Goal: Task Accomplishment & Management: Manage account settings

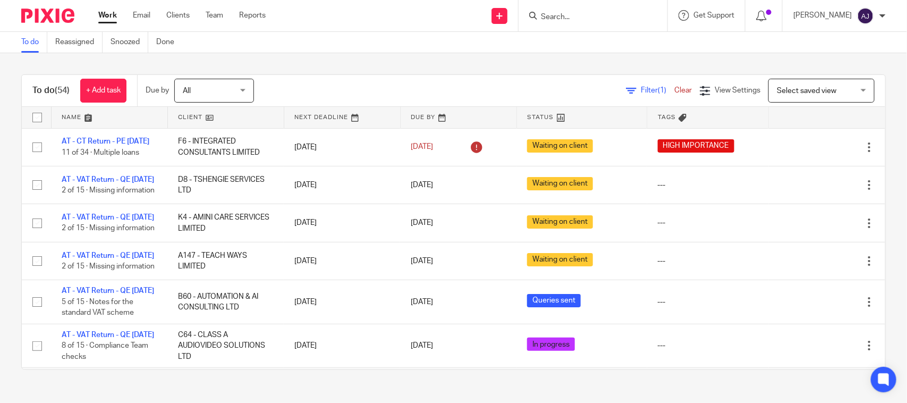
click at [355, 65] on div "To do (54) + Add task Due by All All Today Tomorrow This week Next week This mo…" at bounding box center [453, 222] width 907 height 338
click at [358, 68] on div "To do (54) + Add task Due by All All Today Tomorrow This week Next week This mo…" at bounding box center [453, 222] width 907 height 338
click at [372, 73] on div "To do (54) + Add task Due by All All Today Tomorrow This week Next week This mo…" at bounding box center [453, 222] width 907 height 338
click at [311, 30] on div "Send new email Create task Add client Request signature Get Support Contact Sup…" at bounding box center [595, 15] width 626 height 31
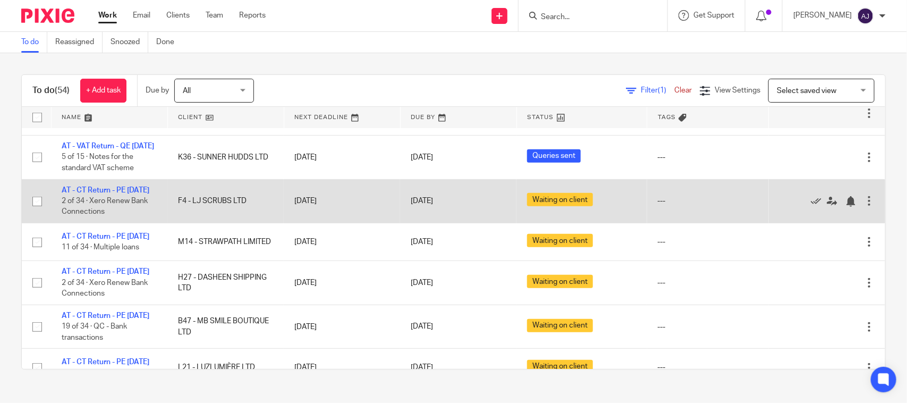
scroll to position [266, 0]
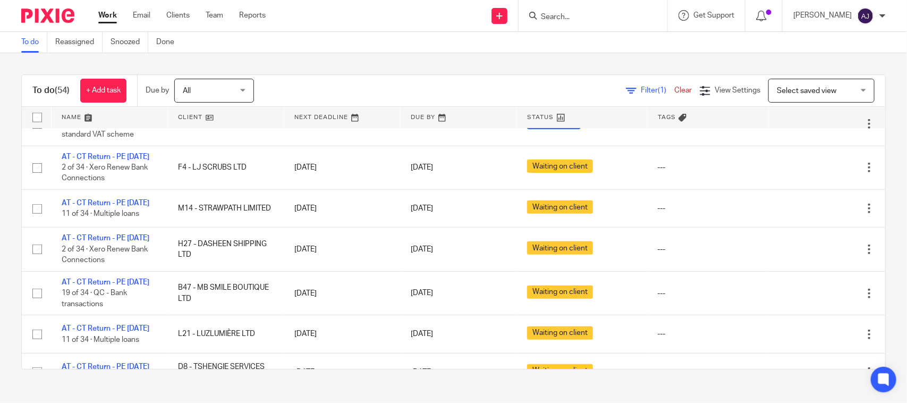
click at [518, 44] on div "To do Reassigned Snoozed Done" at bounding box center [453, 42] width 907 height 21
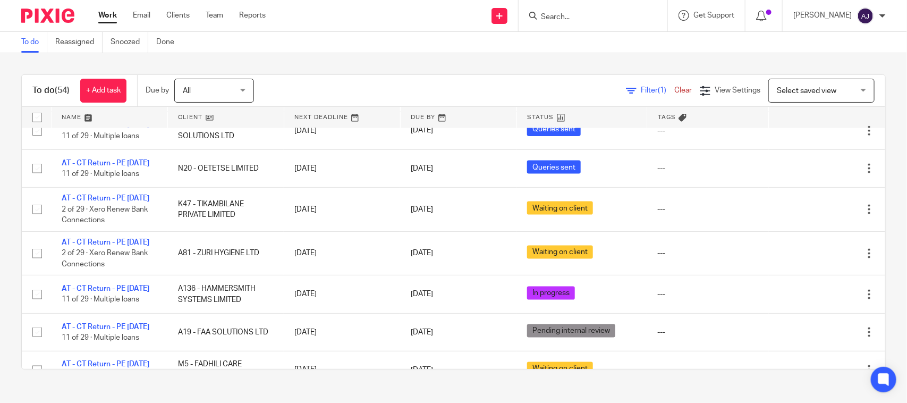
scroll to position [465, 0]
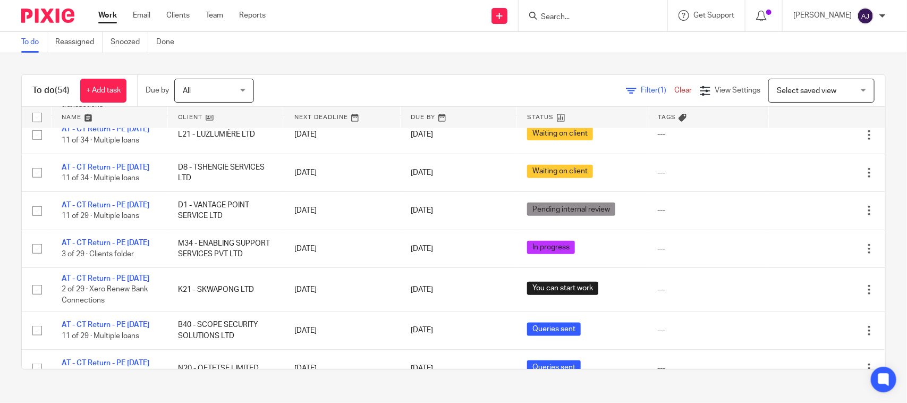
click at [501, 46] on div "To do Reassigned Snoozed Done" at bounding box center [453, 42] width 907 height 21
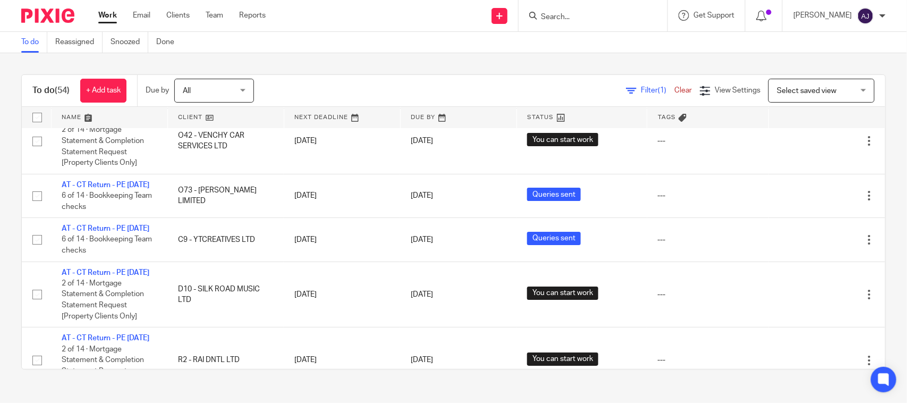
scroll to position [1842, 0]
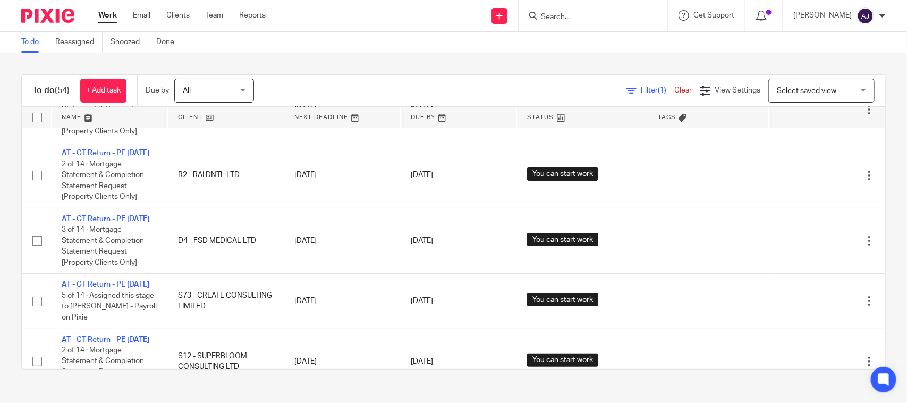
click at [344, 64] on div "To do (54) + Add task Due by All All Today Tomorrow This week Next week This mo…" at bounding box center [453, 222] width 907 height 338
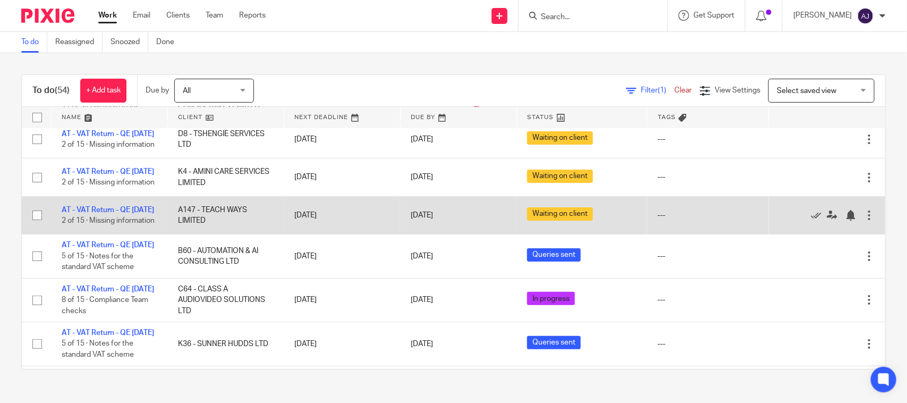
scroll to position [0, 0]
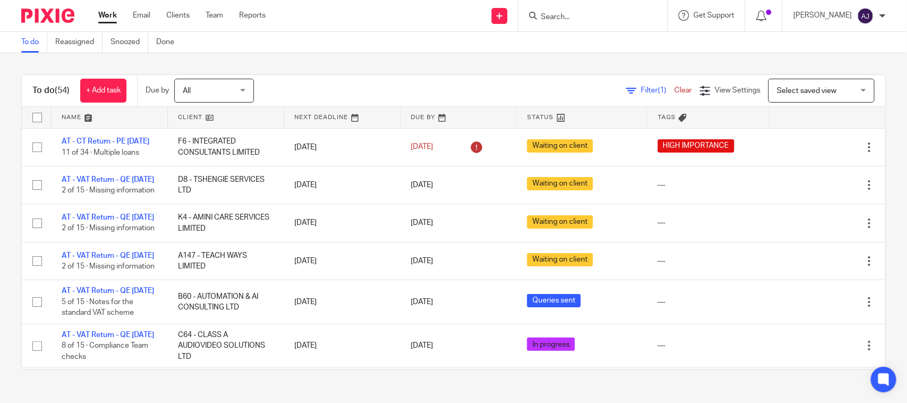
click at [397, 72] on div "To do (54) + Add task Due by All All Today Tomorrow This week Next week This mo…" at bounding box center [453, 222] width 907 height 338
click at [429, 52] on div "To do Reassigned Snoozed Done" at bounding box center [453, 42] width 907 height 21
click at [402, 73] on div "To do (54) + Add task Due by All All Today Tomorrow This week Next week This mo…" at bounding box center [453, 222] width 907 height 338
click at [476, 50] on div "To do Reassigned Snoozed Done" at bounding box center [453, 42] width 907 height 21
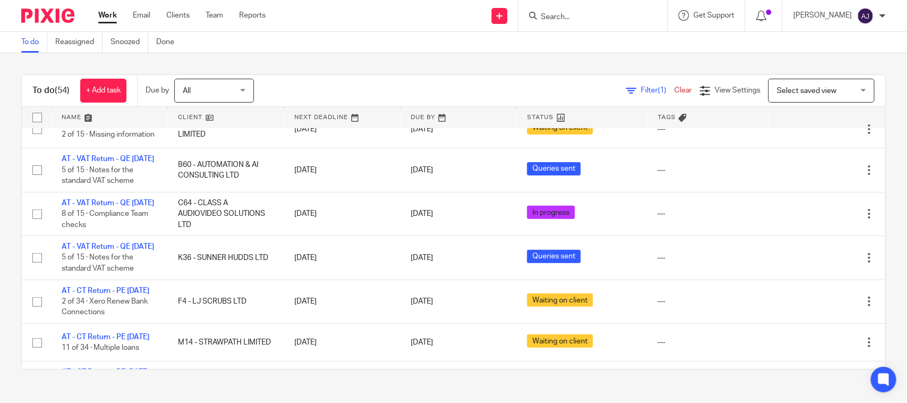
scroll to position [133, 0]
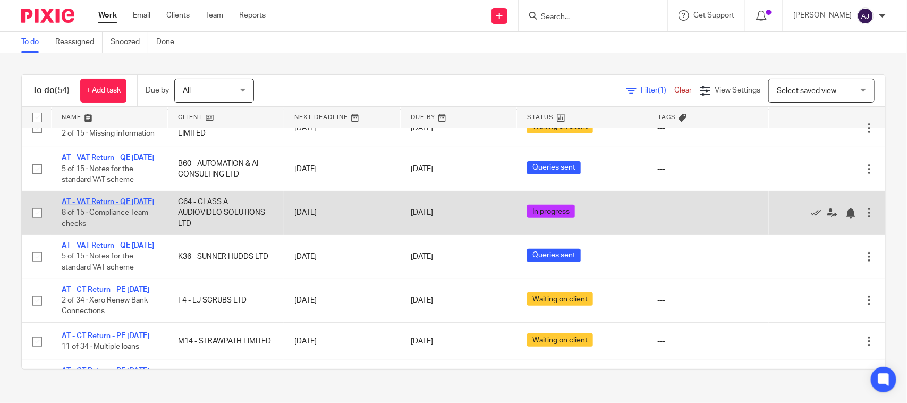
click at [94, 206] on link "AT - VAT Return - QE 31-08-2025" at bounding box center [108, 201] width 92 height 7
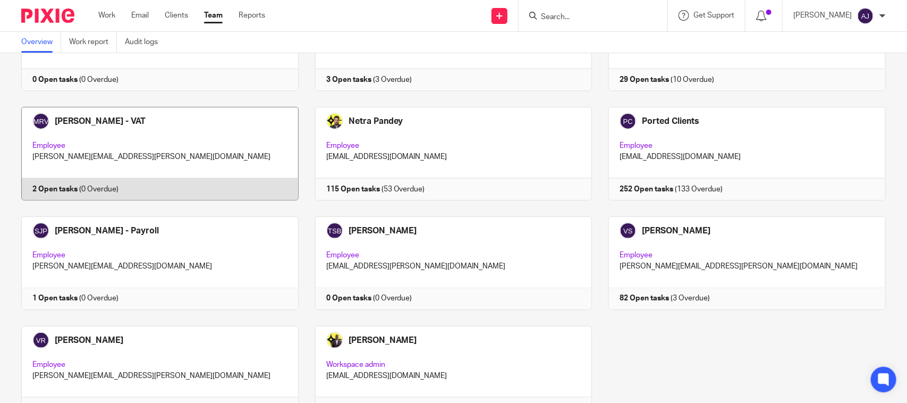
scroll to position [721, 0]
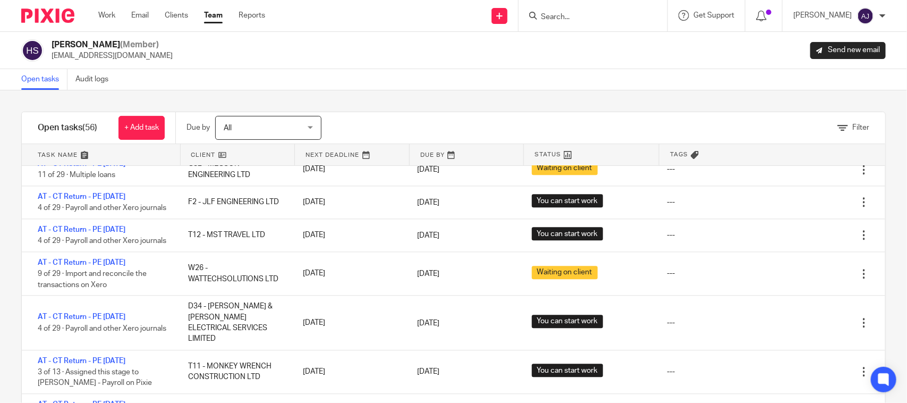
scroll to position [1329, 0]
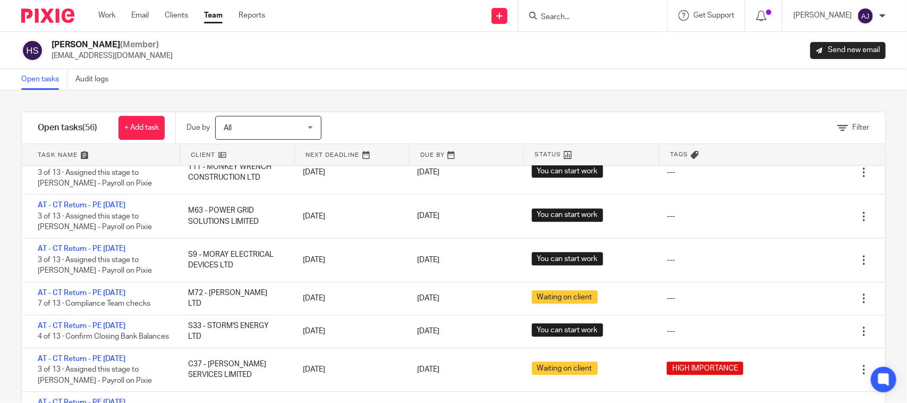
click at [445, 68] on main "Harsh Sharma (Member) harsh@confiancebizsol.com Send new email Open tasks Audit…" at bounding box center [453, 201] width 907 height 403
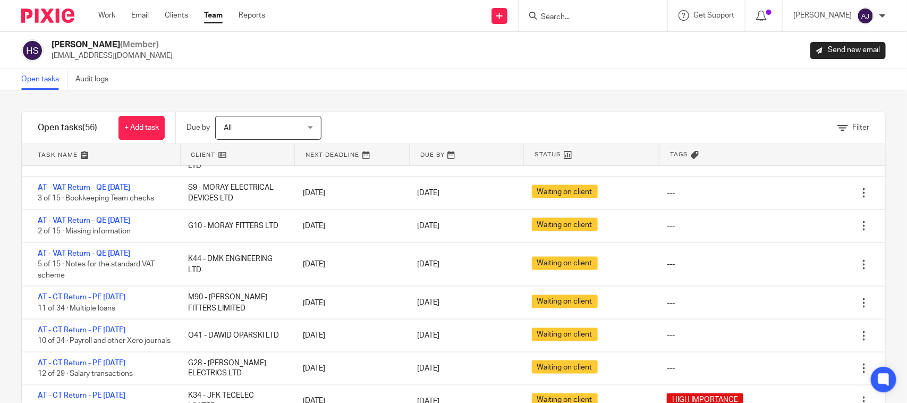
scroll to position [7, 0]
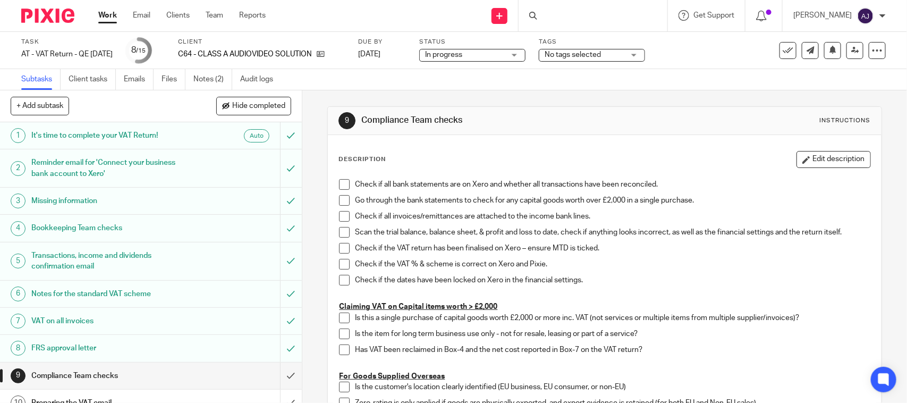
click at [355, 85] on div "Subtasks Client tasks Emails Files Notes (2) Audit logs" at bounding box center [453, 79] width 907 height 21
click at [505, 55] on span "In progress" at bounding box center [465, 54] width 80 height 11
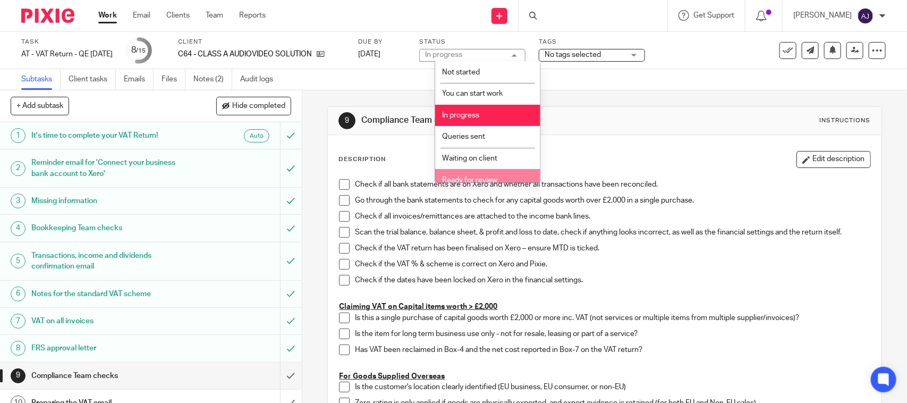
click at [472, 179] on span "Ready for review" at bounding box center [469, 179] width 55 height 7
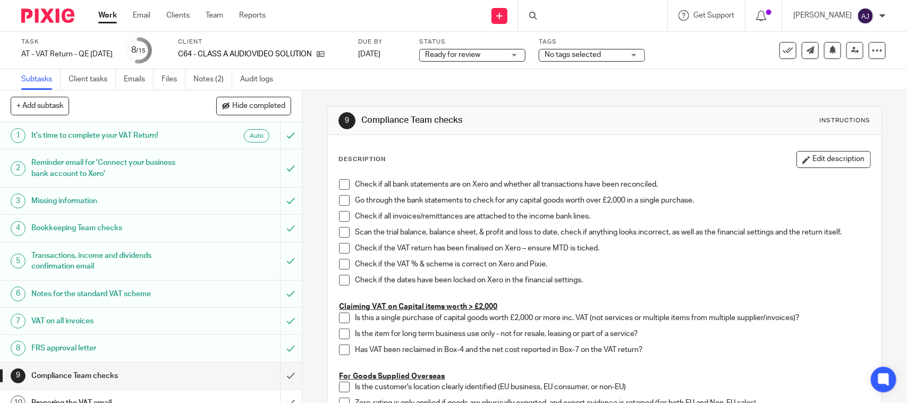
click at [506, 79] on div "Subtasks Client tasks Emails Files Notes (2) Audit logs" at bounding box center [453, 79] width 907 height 21
click at [847, 43] on link at bounding box center [855, 50] width 17 height 17
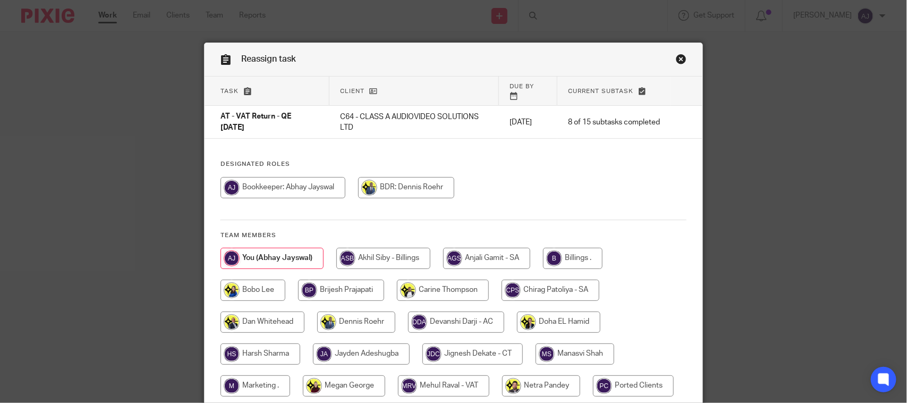
scroll to position [147, 0]
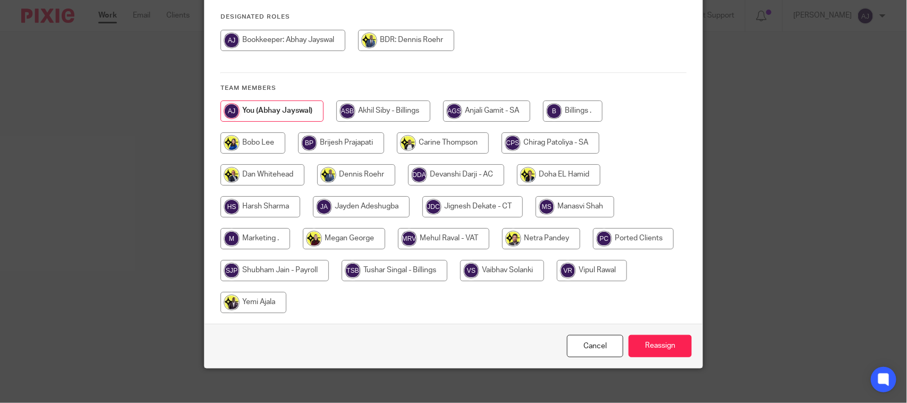
click at [410, 232] on input "radio" at bounding box center [443, 238] width 91 height 21
radio input "true"
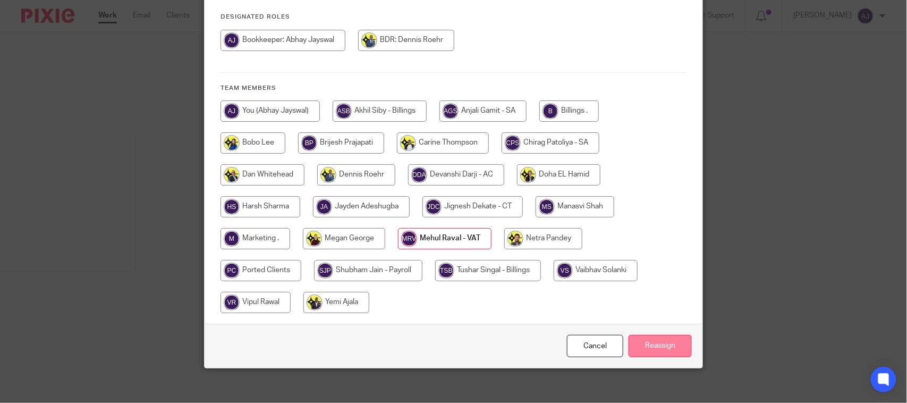
click at [642, 335] on input "Reassign" at bounding box center [660, 346] width 63 height 23
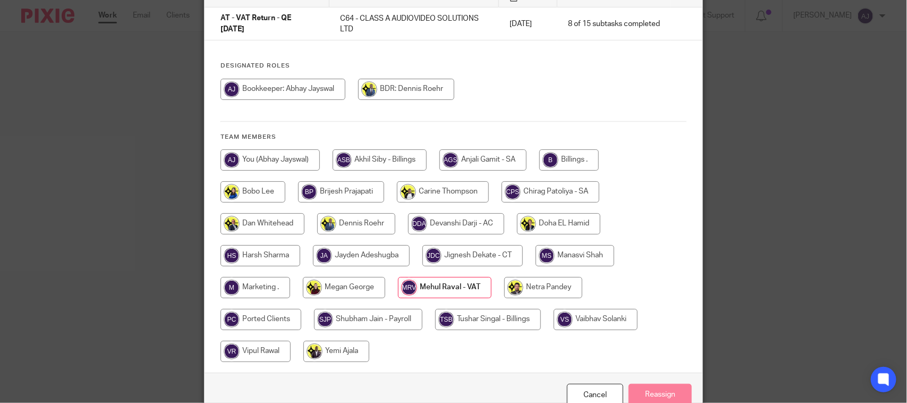
scroll to position [0, 0]
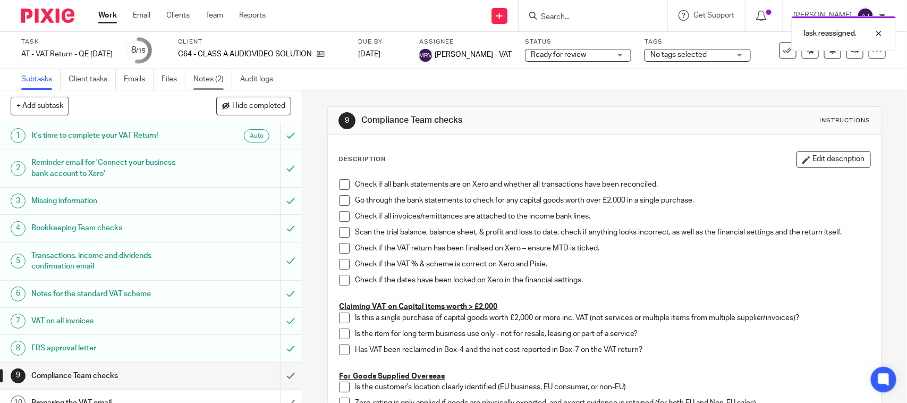
click at [216, 72] on link "Notes (2)" at bounding box center [212, 79] width 39 height 21
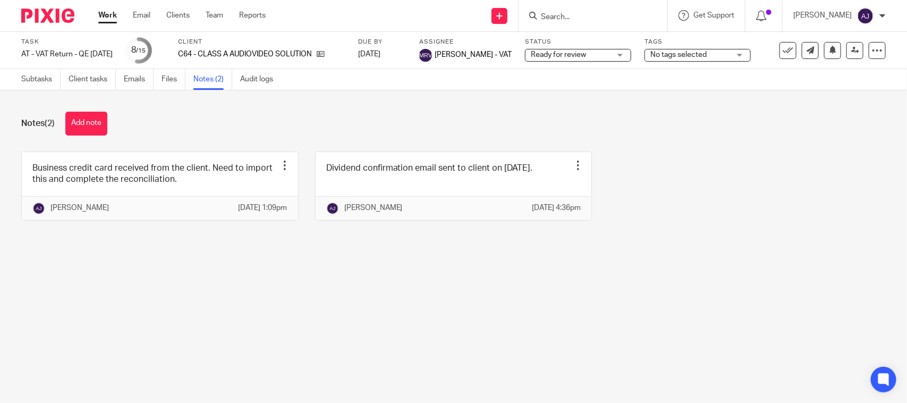
click at [314, 282] on main "Task AT - VAT Return - QE [DATE] Save AT - VAT Return - QE [DATE] 8 /15 Client …" at bounding box center [453, 201] width 907 height 403
click at [103, 16] on link "Work" at bounding box center [107, 15] width 19 height 11
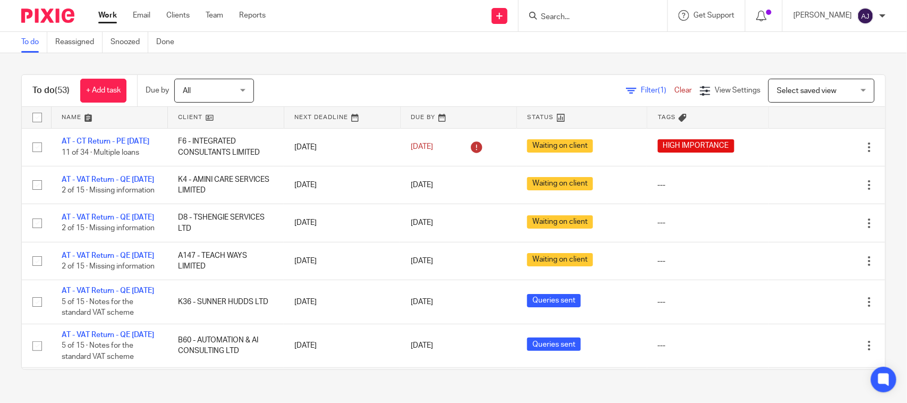
click at [390, 35] on div "To do Reassigned Snoozed Done" at bounding box center [453, 42] width 907 height 21
click at [390, 69] on div "To do (53) + Add task Due by All All [DATE] [DATE] This week Next week This mon…" at bounding box center [453, 222] width 907 height 338
click at [338, 78] on div "To do (53) + Add task Due by All All [DATE] [DATE] This week Next week This mon…" at bounding box center [454, 91] width 864 height 32
click at [343, 75] on div "To do (53) + Add task Due by All All [DATE] [DATE] This week Next week This mon…" at bounding box center [454, 91] width 864 height 32
click at [343, 74] on div "To do (53) + Add task Due by All All [DATE] [DATE] This week Next week This mon…" at bounding box center [453, 221] width 865 height 295
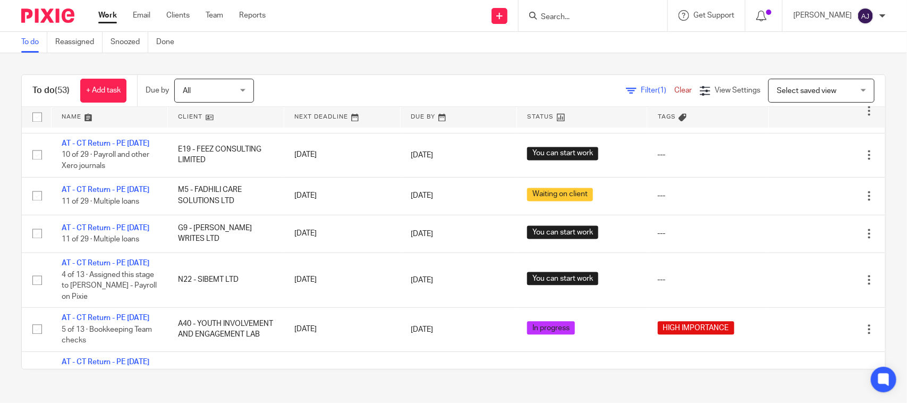
scroll to position [797, 0]
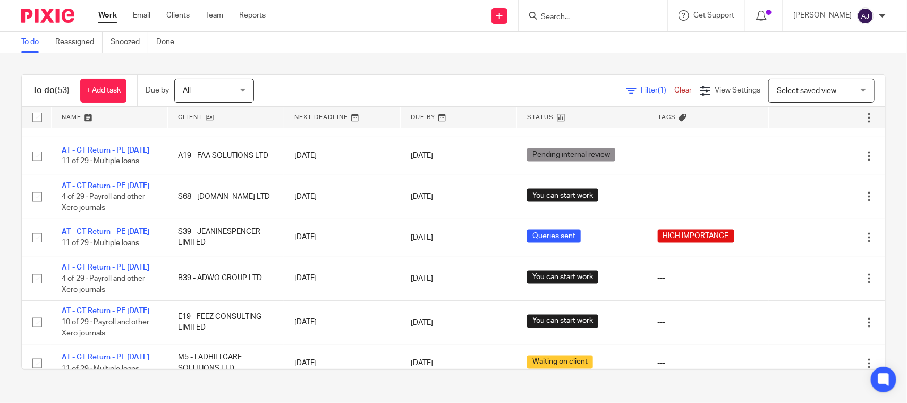
click at [295, 56] on div "To do (53) + Add task Due by All All Today Tomorrow This week Next week This mo…" at bounding box center [453, 222] width 907 height 338
click at [349, 46] on div "To do Reassigned Snoozed Done" at bounding box center [453, 42] width 907 height 21
click at [349, 38] on div "To do Reassigned Snoozed Done" at bounding box center [453, 42] width 907 height 21
click at [349, 36] on div "To do Reassigned Snoozed Done" at bounding box center [453, 42] width 907 height 21
click at [434, 56] on div "To do (53) + Add task Due by All All Today Tomorrow This week Next week This mo…" at bounding box center [453, 222] width 907 height 338
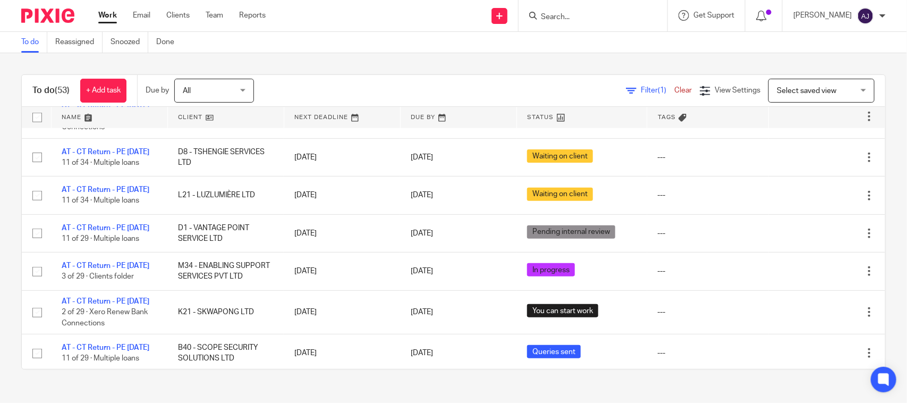
scroll to position [0, 0]
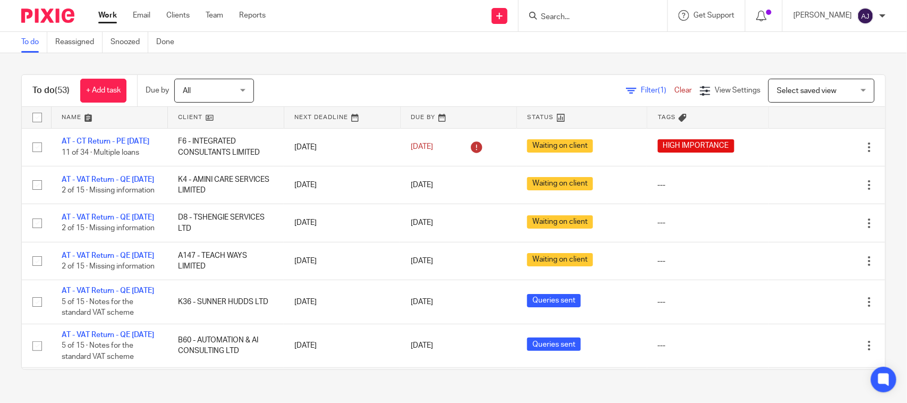
click at [469, 54] on div "To do (53) + Add task Due by All All Today Tomorrow This week Next week This mo…" at bounding box center [453, 222] width 907 height 338
click at [413, 71] on div "To do (53) + Add task Due by All All Today Tomorrow This week Next week This mo…" at bounding box center [453, 222] width 907 height 338
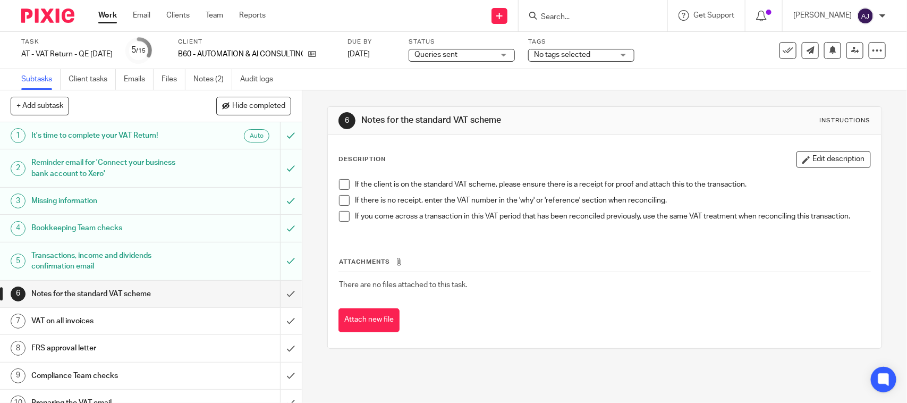
click at [391, 96] on div "6 Notes for the standard VAT scheme Instructions Description Edit description I…" at bounding box center [604, 227] width 554 height 274
click at [352, 77] on div "Subtasks Client tasks Emails Files Notes (2) Audit logs" at bounding box center [453, 79] width 907 height 21
click at [206, 83] on link "Notes (2)" at bounding box center [212, 79] width 39 height 21
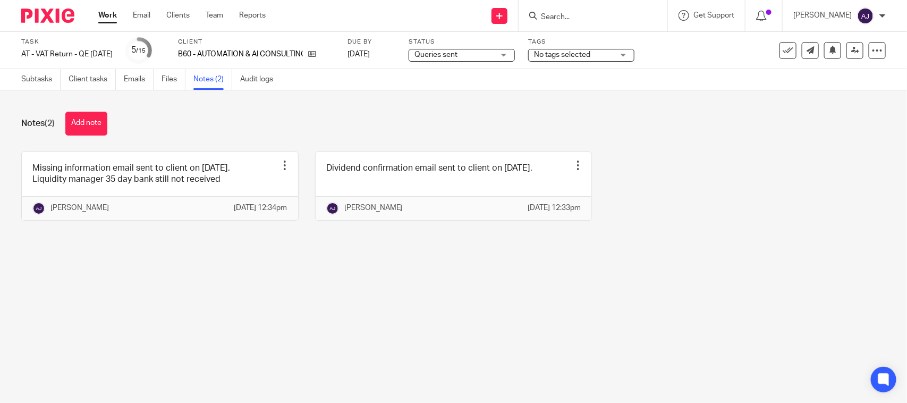
click at [229, 111] on div "Notes (2) Add note Missing information email sent to client on [DATE]. Liquidit…" at bounding box center [453, 173] width 907 height 167
click at [30, 89] on div "Subtasks Client tasks Emails Files Notes (2) Audit logs" at bounding box center [453, 79] width 907 height 21
click at [35, 79] on link "Subtasks" at bounding box center [40, 79] width 39 height 21
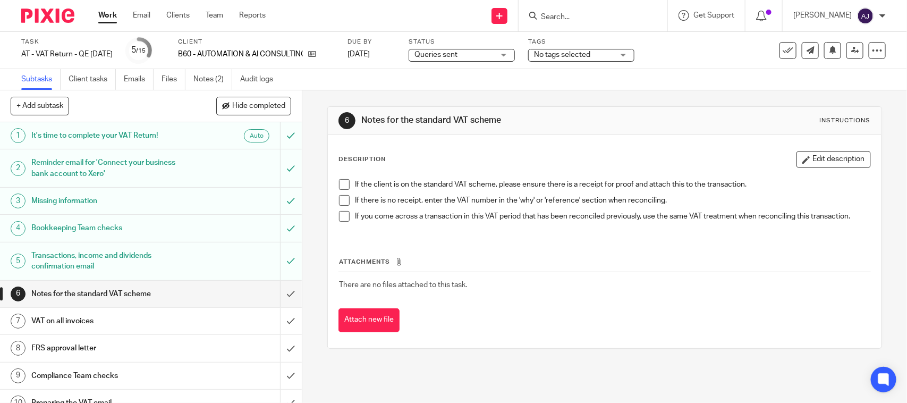
click at [376, 83] on div "Subtasks Client tasks Emails Files Notes (2) Audit logs" at bounding box center [453, 79] width 907 height 21
click at [400, 96] on div "6 Notes for the standard VAT scheme Instructions Description Edit description I…" at bounding box center [604, 227] width 554 height 274
click at [594, 94] on div "6 Notes for the standard VAT scheme Instructions Description Edit description I…" at bounding box center [604, 227] width 554 height 274
click at [350, 85] on div "Subtasks Client tasks Emails Files Notes (2) Audit logs" at bounding box center [453, 79] width 907 height 21
drag, startPoint x: 497, startPoint y: 288, endPoint x: 336, endPoint y: 288, distance: 160.5
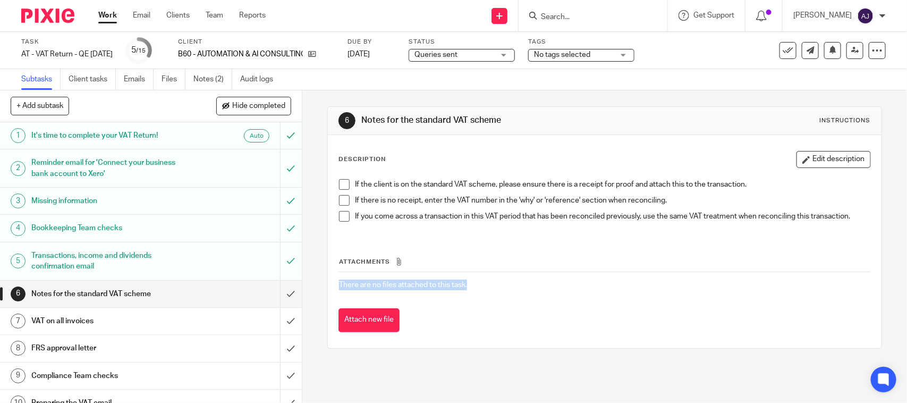
click at [339, 288] on td "There are no files attached to this task." at bounding box center [605, 285] width 532 height 26
click at [537, 299] on div "Attachments There are no files attached to this task. Attach new file" at bounding box center [605, 283] width 532 height 97
click at [321, 86] on div "Subtasks Client tasks Emails Files Notes (2) Audit logs" at bounding box center [453, 79] width 907 height 21
click at [309, 103] on div "6 Notes for the standard VAT scheme Instructions Description Edit description I…" at bounding box center [604, 246] width 605 height 313
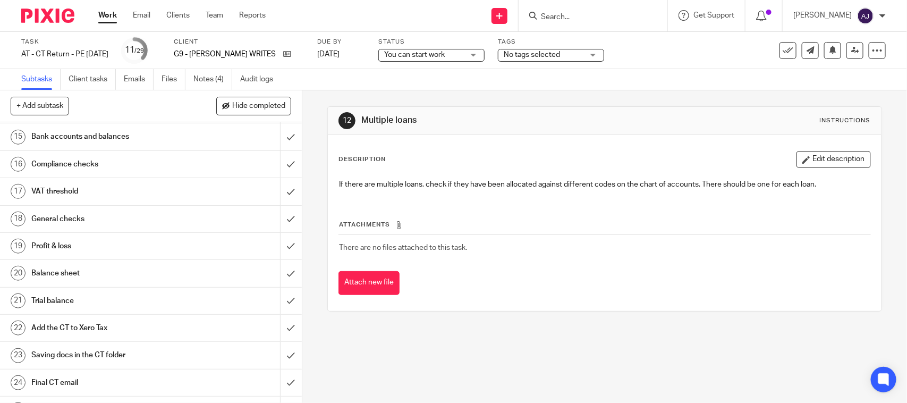
scroll to position [314, 0]
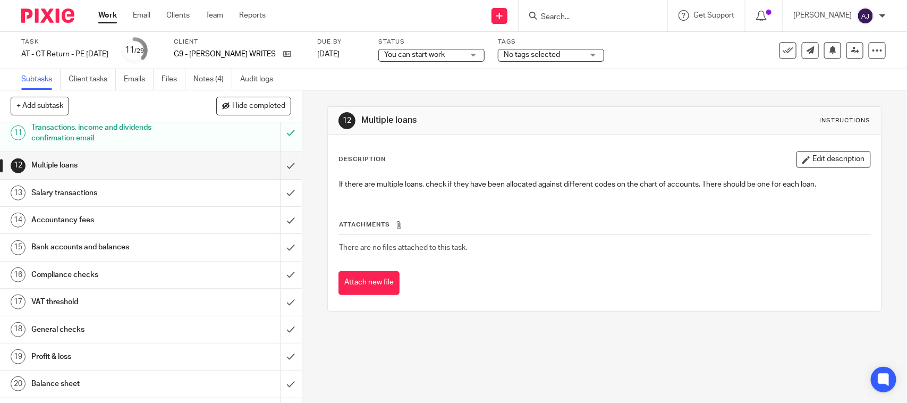
click at [80, 283] on h1 "Compliance checks" at bounding box center [110, 275] width 159 height 16
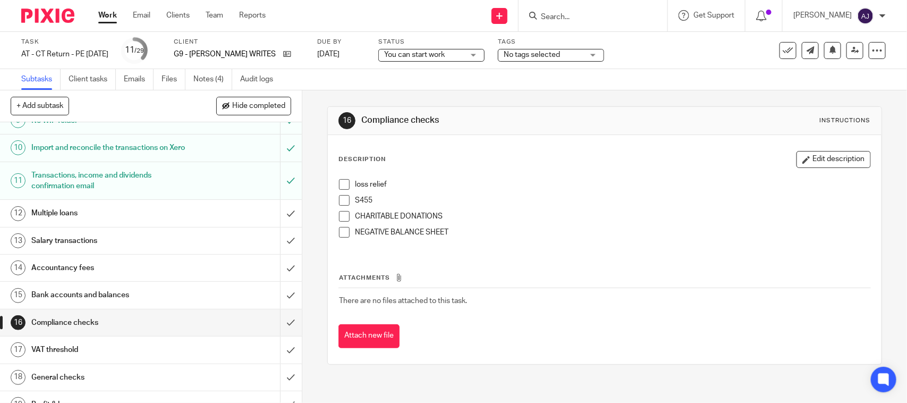
scroll to position [465, 0]
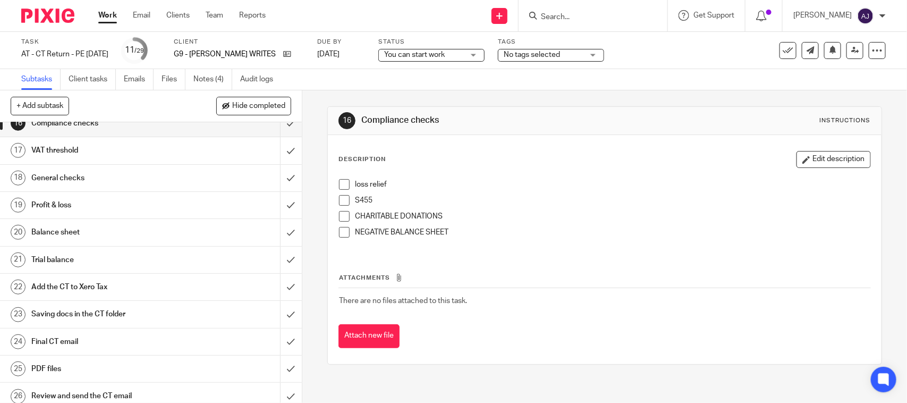
click at [69, 157] on h1 "VAT threshold" at bounding box center [110, 150] width 159 height 16
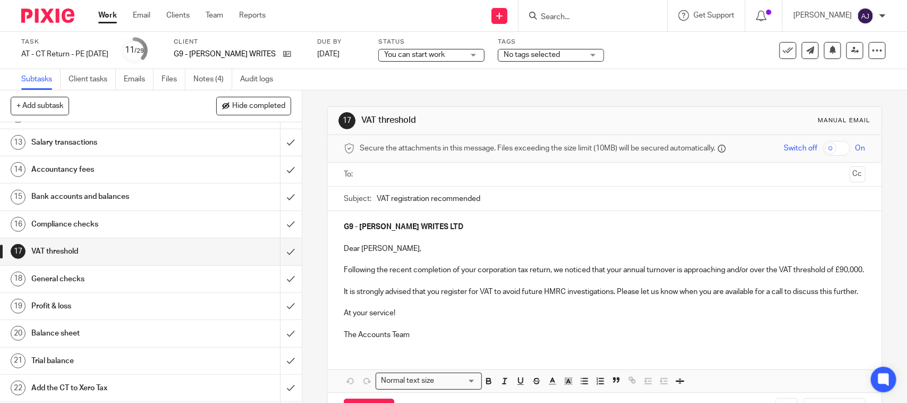
scroll to position [465, 0]
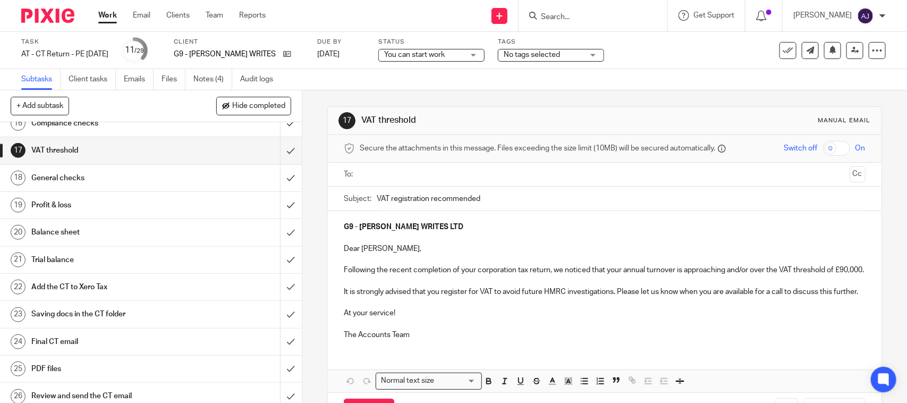
click at [72, 186] on h1 "General checks" at bounding box center [110, 178] width 159 height 16
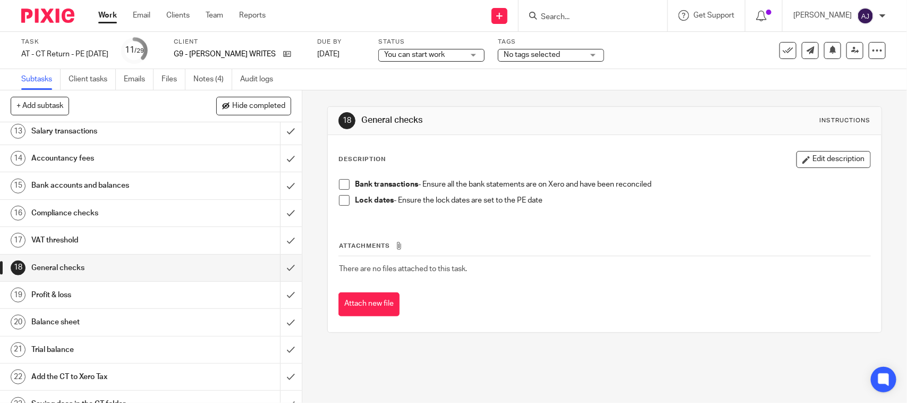
scroll to position [399, 0]
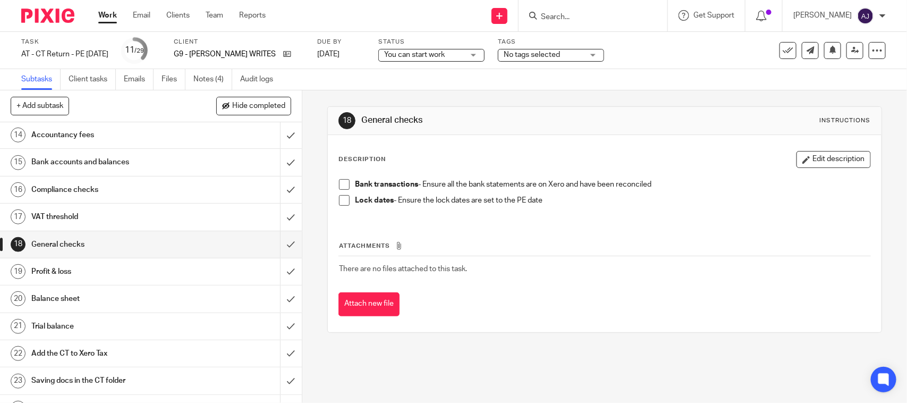
click at [106, 280] on h1 "Profit & loss" at bounding box center [110, 272] width 159 height 16
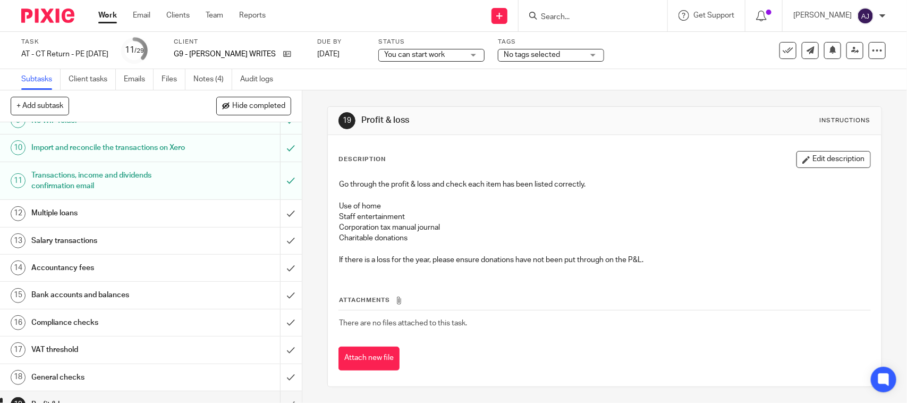
scroll to position [399, 0]
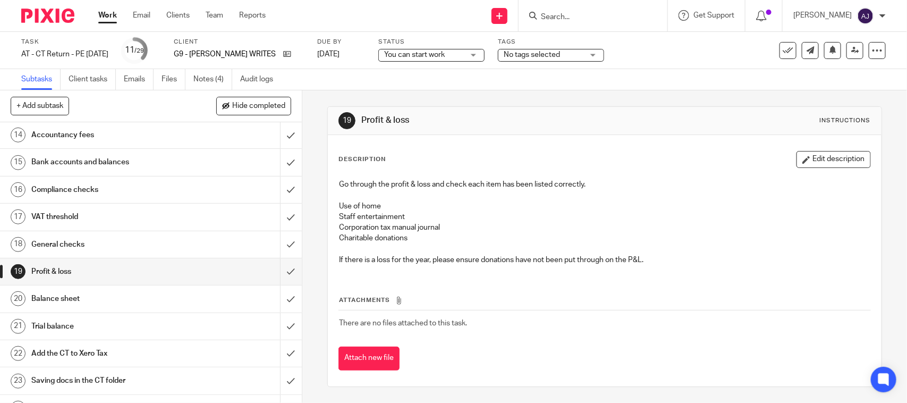
click at [144, 302] on link "20 Balance sheet" at bounding box center [140, 298] width 280 height 27
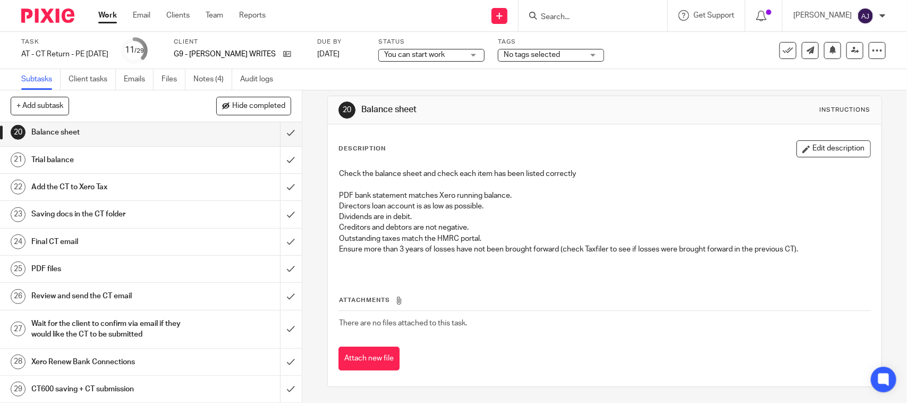
scroll to position [579, 0]
click at [61, 369] on h1 "Xero Renew Bank Connections" at bounding box center [110, 362] width 159 height 16
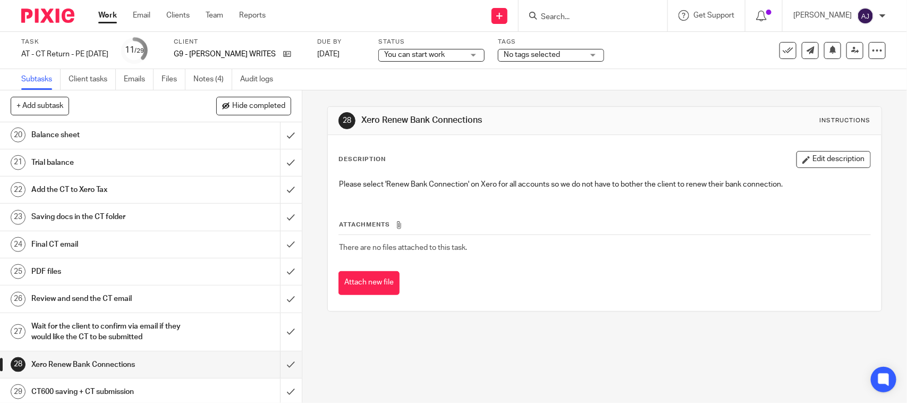
scroll to position [579, 0]
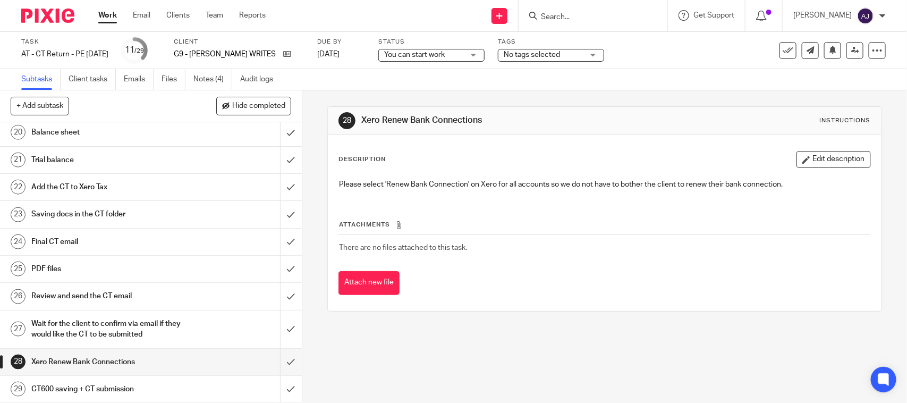
click at [52, 385] on h1 "CT600 saving + CT submission" at bounding box center [110, 389] width 159 height 16
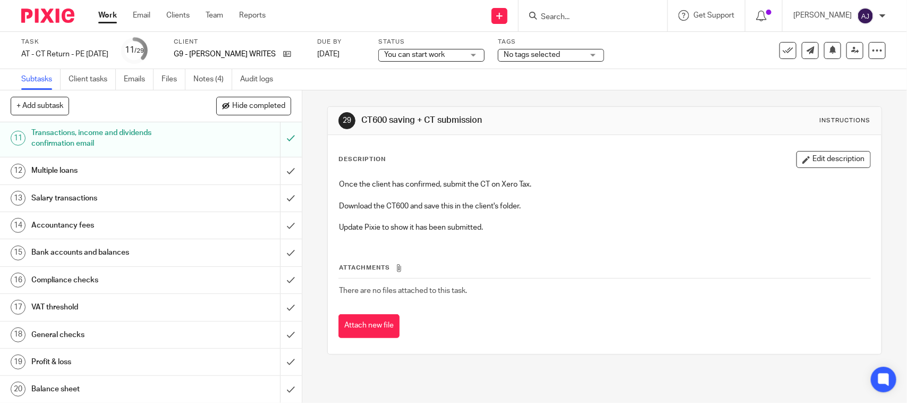
scroll to position [579, 0]
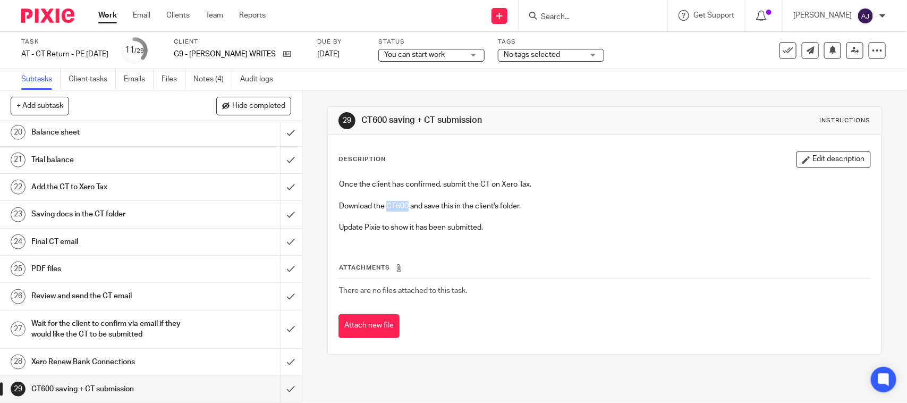
drag, startPoint x: 384, startPoint y: 205, endPoint x: 406, endPoint y: 210, distance: 22.3
click at [406, 210] on p "Download the CT600 and save this in the client's folder." at bounding box center [604, 206] width 531 height 11
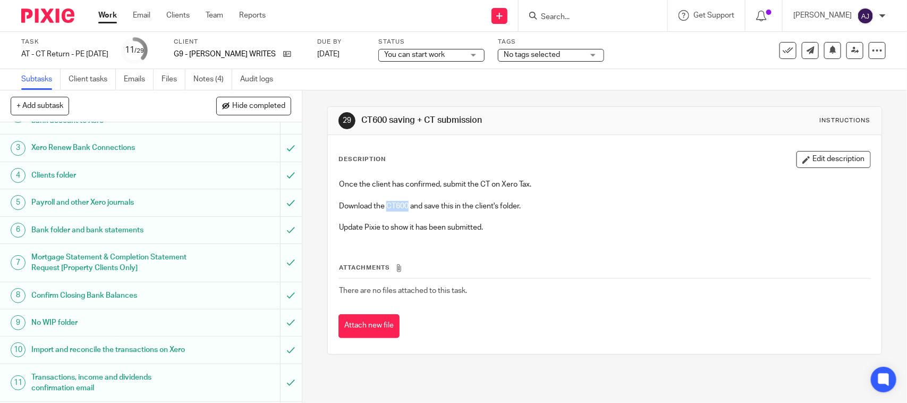
scroll to position [199, 0]
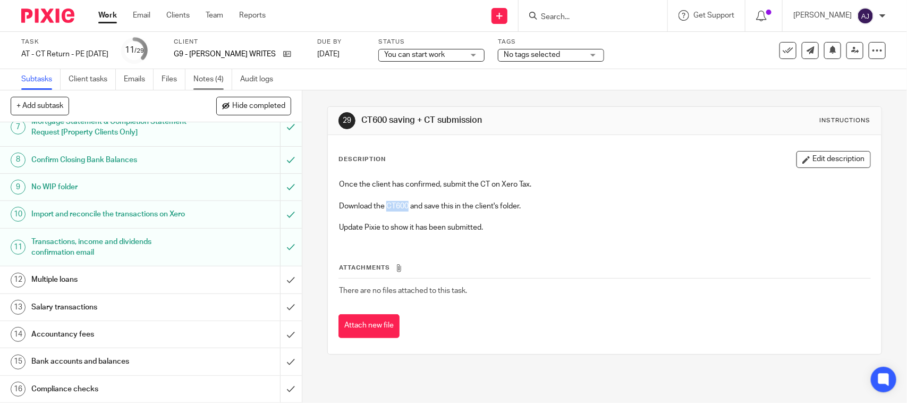
click at [196, 78] on link "Notes (4)" at bounding box center [212, 79] width 39 height 21
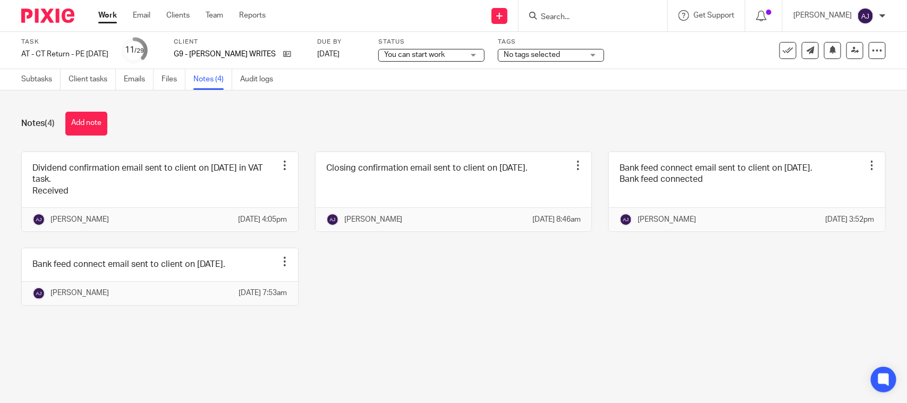
click at [413, 370] on main "Task AT - CT Return - PE [DATE] Save AT - [GEOGRAPHIC_DATA] Return - PE [DATE] …" at bounding box center [453, 201] width 907 height 403
